Goal: Task Accomplishment & Management: Manage account settings

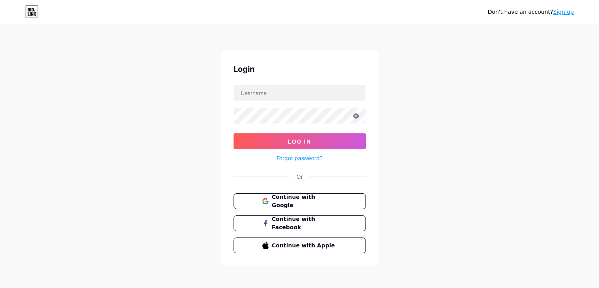
click at [292, 156] on link "Forgot password?" at bounding box center [300, 158] width 46 height 8
click at [279, 90] on input "text" at bounding box center [300, 93] width 132 height 16
type input "[EMAIL_ADDRESS][DOMAIN_NAME]"
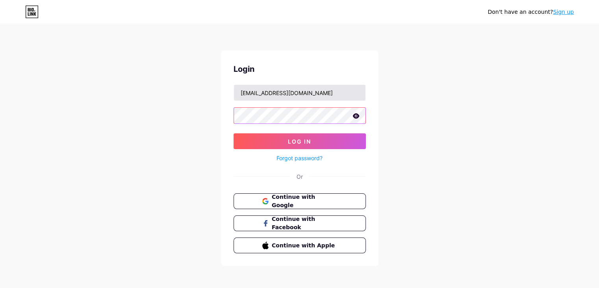
click at [234, 133] on button "Log In" at bounding box center [300, 141] width 132 height 16
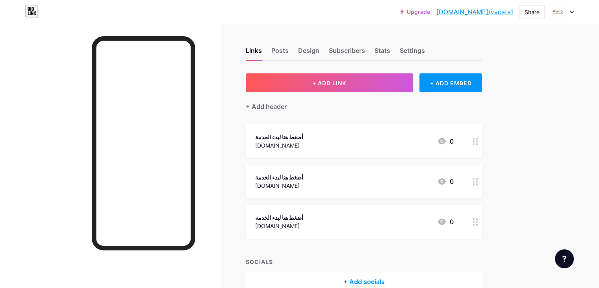
click at [303, 147] on div "[DOMAIN_NAME]" at bounding box center [279, 145] width 48 height 8
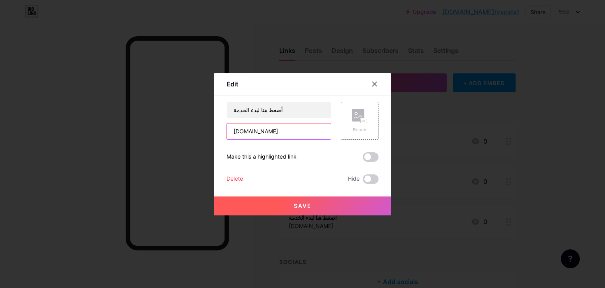
click at [296, 130] on input "[DOMAIN_NAME]" at bounding box center [279, 131] width 104 height 16
paste input "[URL][DOMAIN_NAME]"
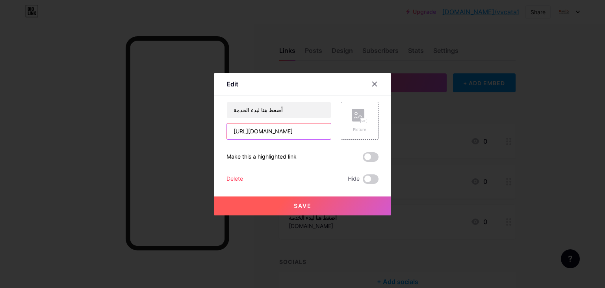
type input "[URL][DOMAIN_NAME]"
click at [309, 204] on span "Save" at bounding box center [303, 205] width 18 height 7
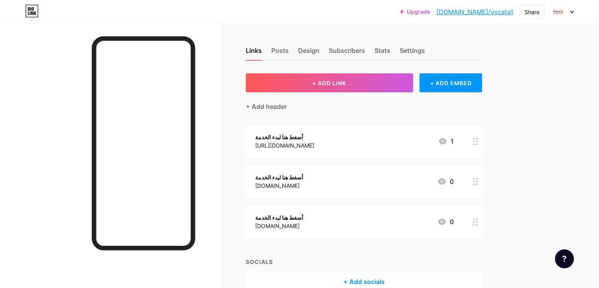
click at [303, 184] on div "[DOMAIN_NAME]" at bounding box center [279, 185] width 48 height 8
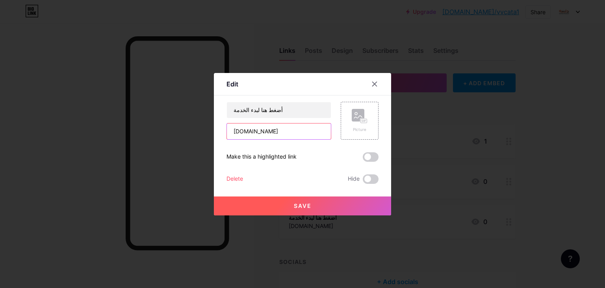
click at [280, 131] on input "[DOMAIN_NAME]" at bounding box center [279, 131] width 104 height 16
paste input "[URL][DOMAIN_NAME]"
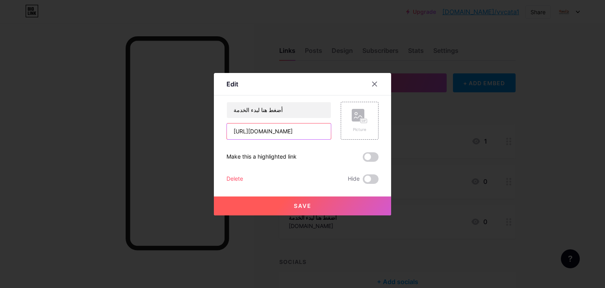
type input "[URL][DOMAIN_NAME]"
click at [294, 205] on span "Save" at bounding box center [303, 205] width 18 height 7
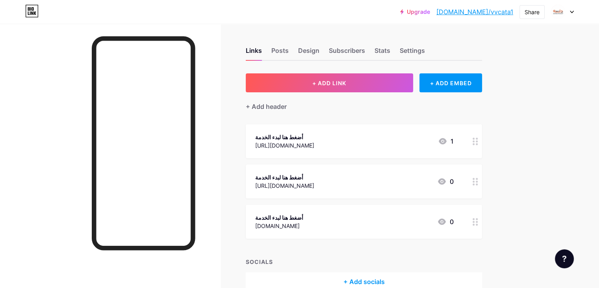
click at [303, 223] on div "[DOMAIN_NAME]" at bounding box center [279, 225] width 48 height 8
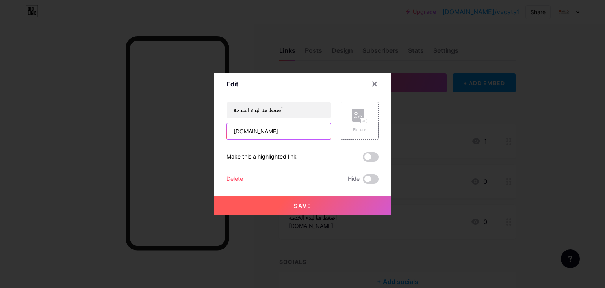
click at [286, 131] on input "[DOMAIN_NAME]" at bounding box center [279, 131] width 104 height 16
paste input "[URL][DOMAIN_NAME]"
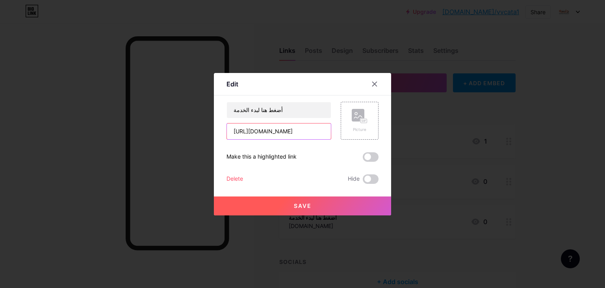
type input "[URL][DOMAIN_NAME]"
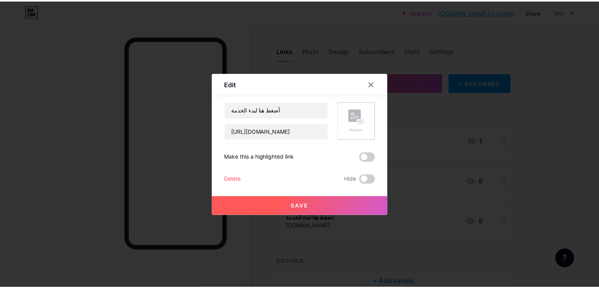
scroll to position [0, 0]
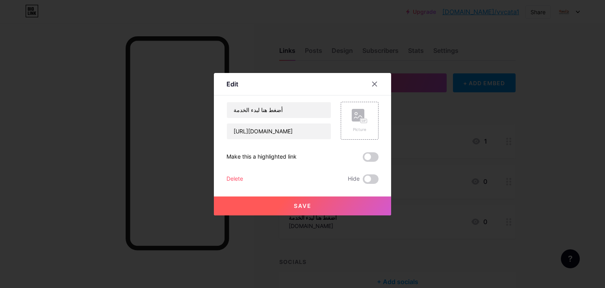
click at [319, 206] on button "Save" at bounding box center [302, 205] width 177 height 19
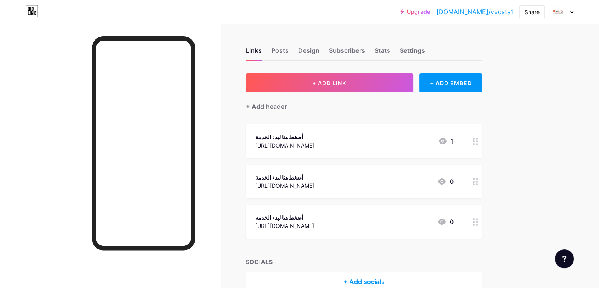
click at [324, 203] on span "أضغط هنا لبدء الخدمة [URL][DOMAIN_NAME] 1 أضغط هنا لبدء الخدمة [URL][DOMAIN_NAM…" at bounding box center [364, 181] width 236 height 114
